Goal: Find contact information: Find contact information

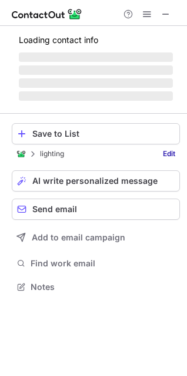
scroll to position [294, 187]
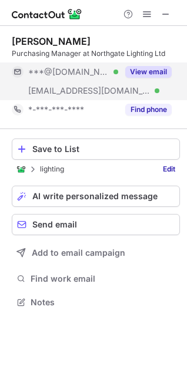
click at [147, 69] on button "View email" at bounding box center [148, 72] width 47 height 12
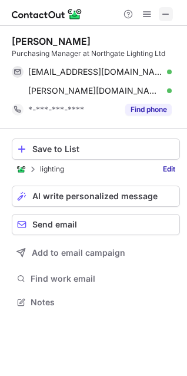
click at [166, 12] on span at bounding box center [165, 13] width 9 height 9
